Goal: Task Accomplishment & Management: Manage account settings

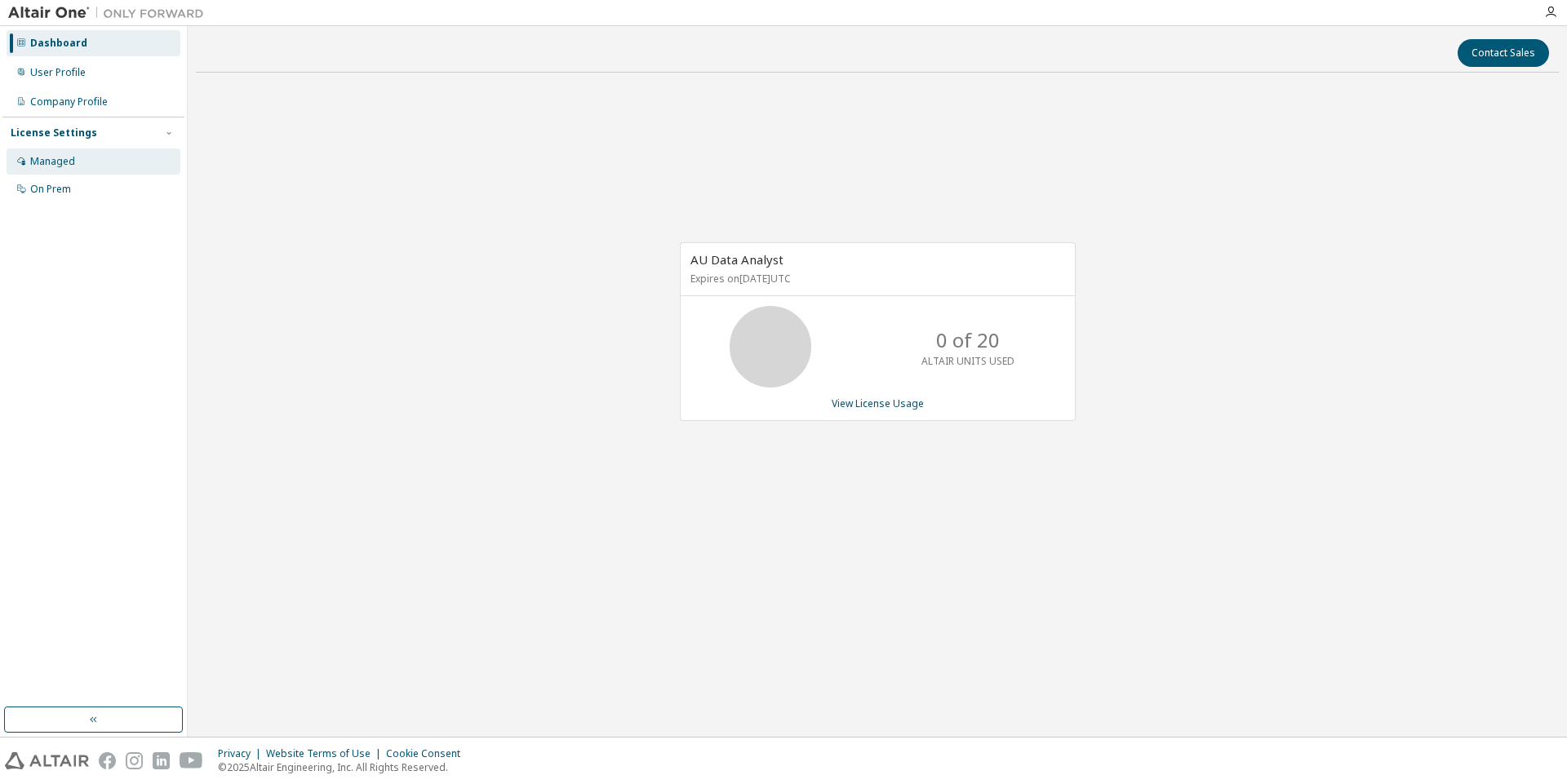
click at [59, 162] on div "Managed" at bounding box center [53, 161] width 45 height 13
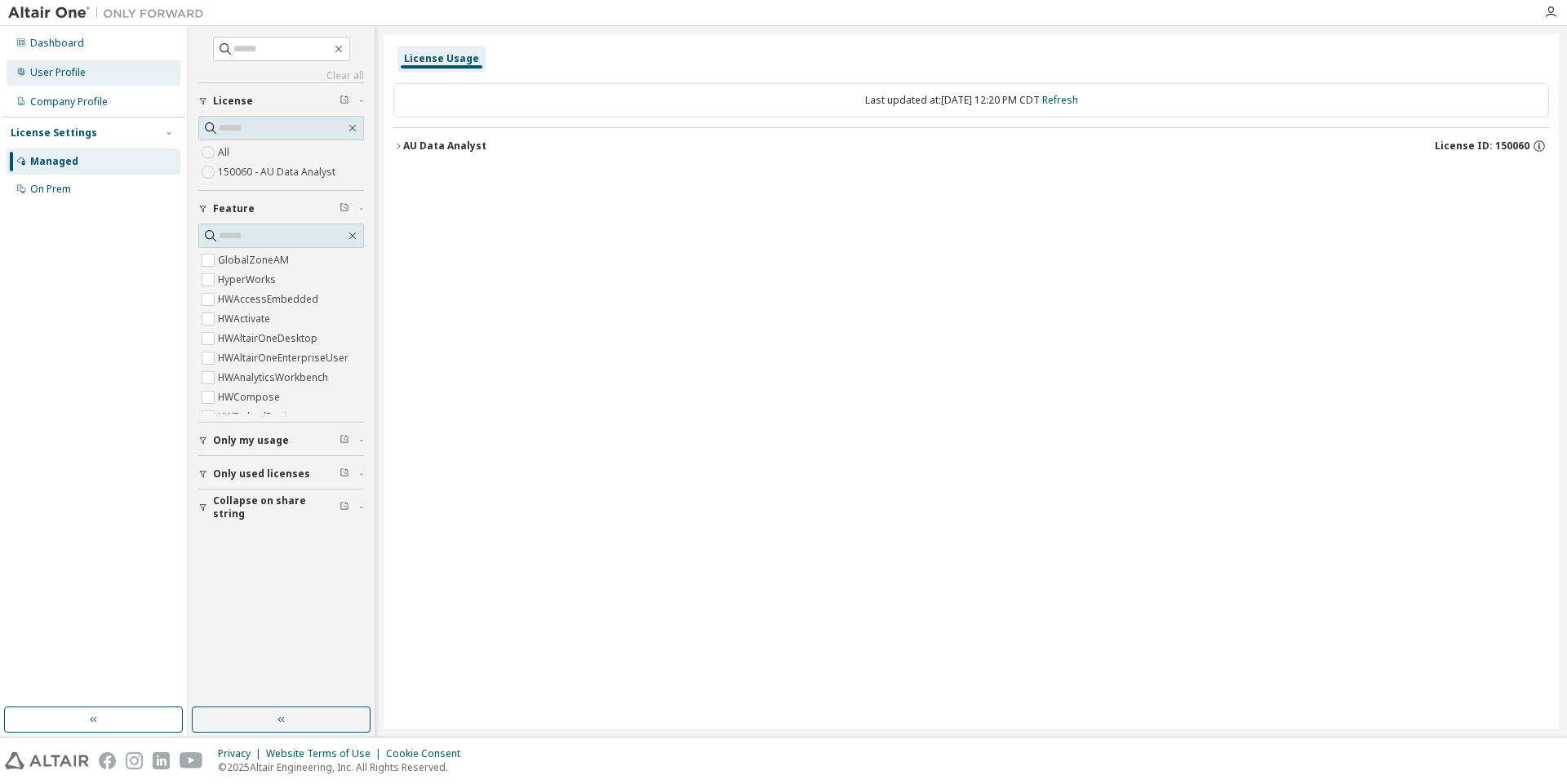
click at [57, 78] on div "User Profile" at bounding box center [58, 72] width 56 height 13
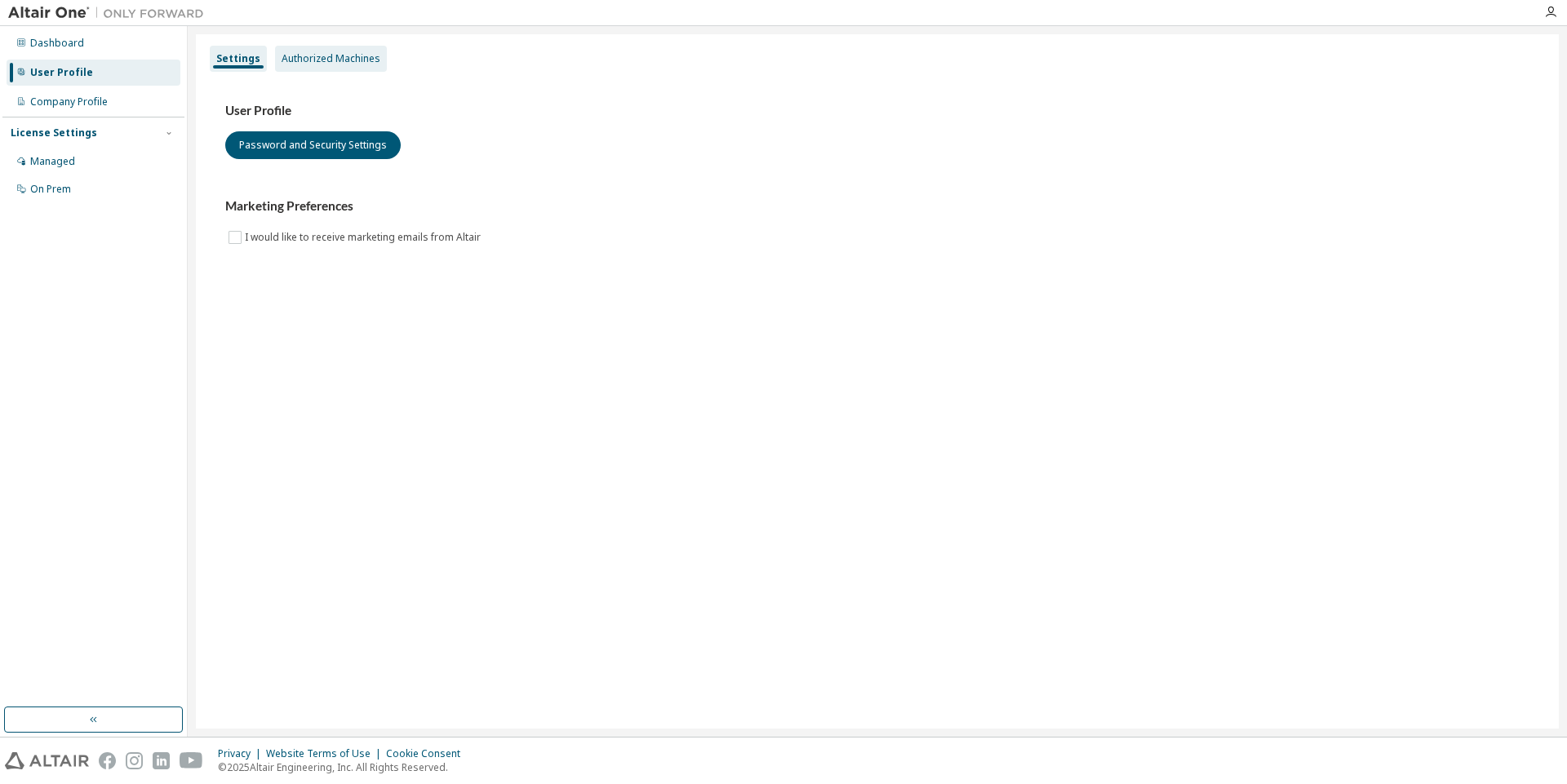
click at [372, 66] on div "Authorized Machines" at bounding box center [331, 58] width 112 height 26
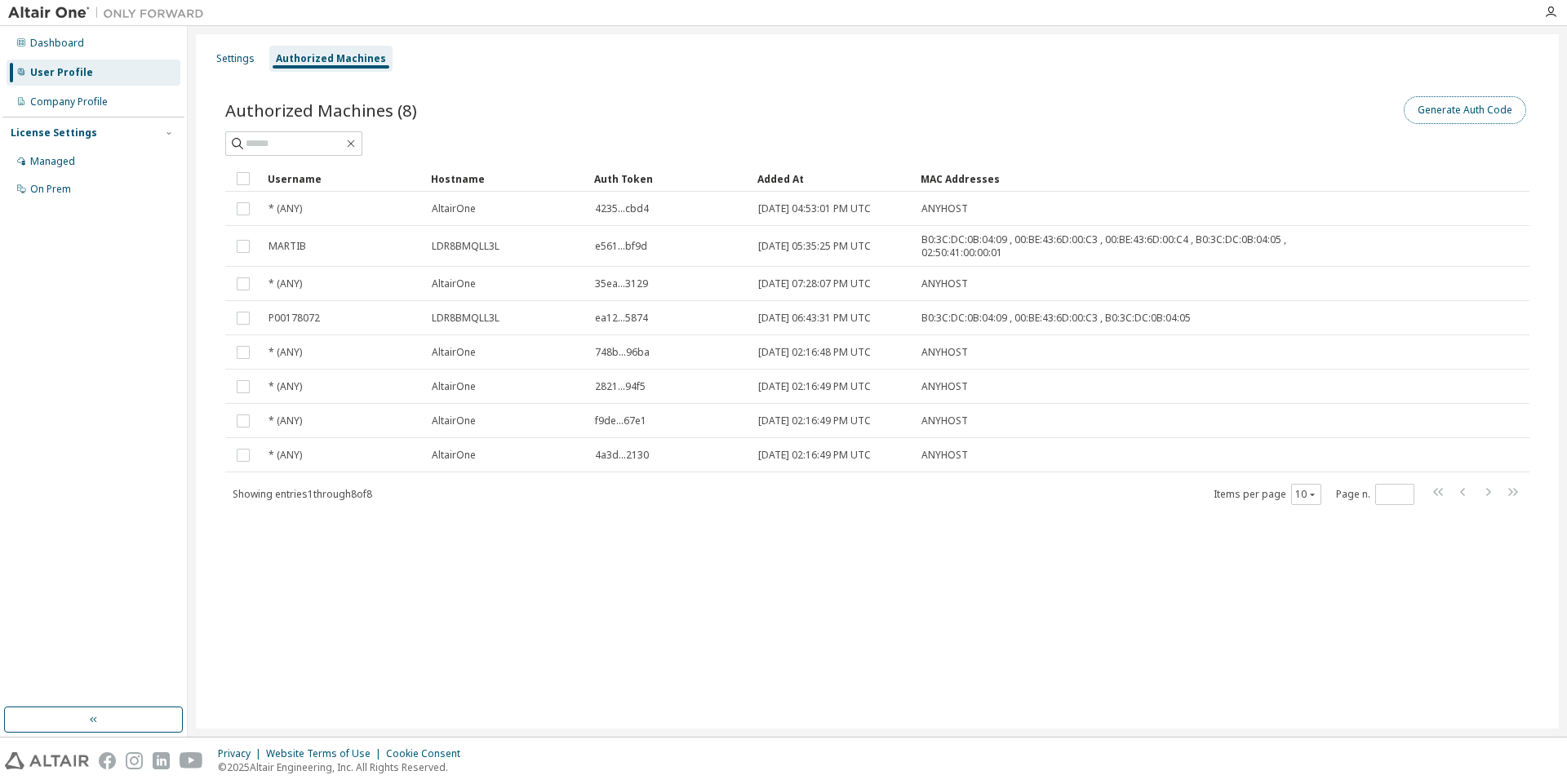
click at [1451, 115] on button "Generate Auth Code" at bounding box center [1465, 110] width 122 height 28
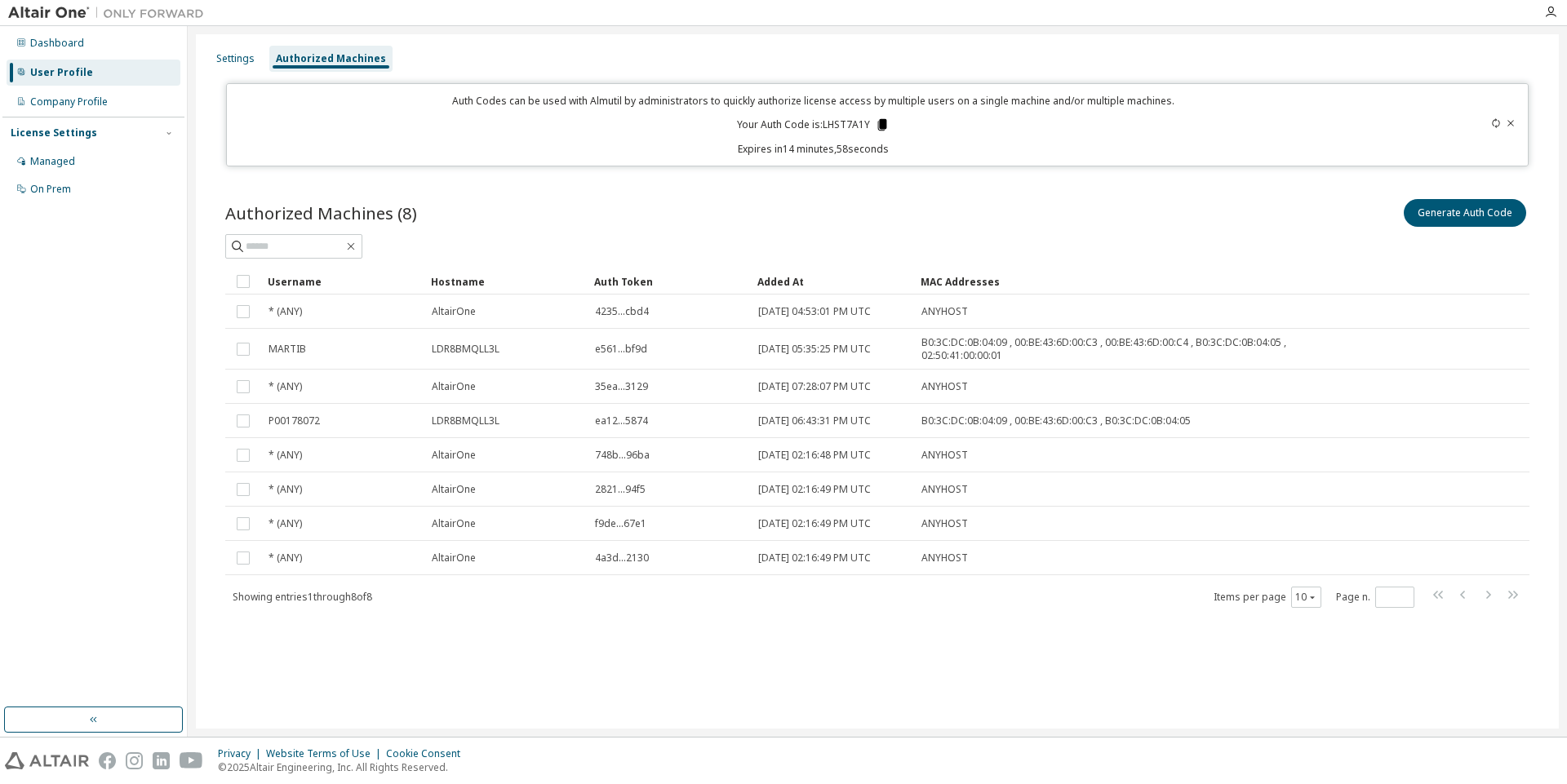
click at [884, 122] on icon at bounding box center [882, 124] width 9 height 12
click at [881, 124] on icon at bounding box center [882, 124] width 9 height 12
